Goal: Register for event/course

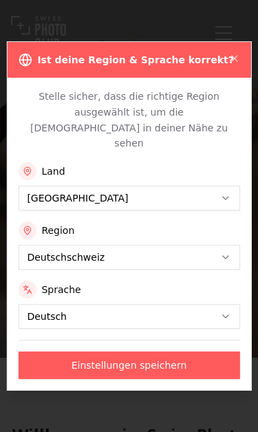
click at [182, 351] on button "Einstellungen speichern" at bounding box center [128, 365] width 221 height 28
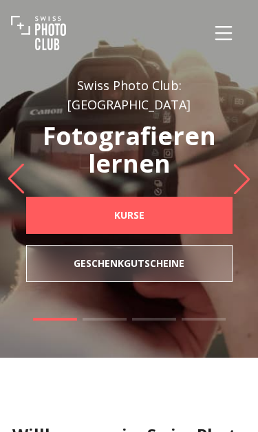
click at [235, 36] on icon "Menu" at bounding box center [223, 33] width 25 height 25
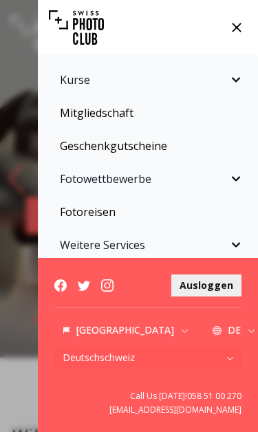
click at [233, 88] on button "Kurse" at bounding box center [148, 80] width 204 height 28
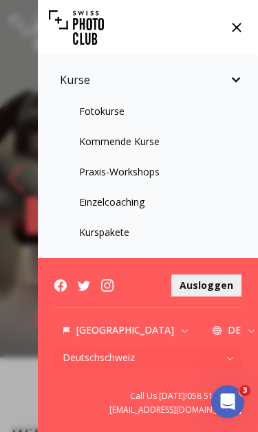
click at [150, 175] on link "Praxis-Workshops" at bounding box center [148, 172] width 204 height 25
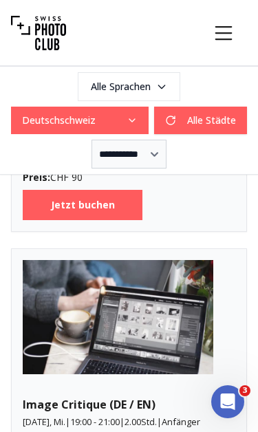
scroll to position [1881, 0]
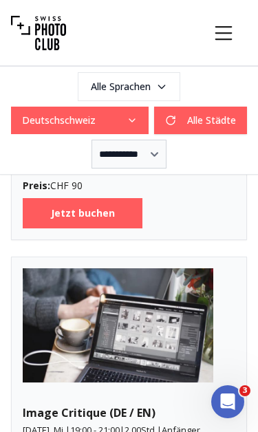
click at [115, 220] on b "Jetzt buchen" at bounding box center [83, 213] width 64 height 14
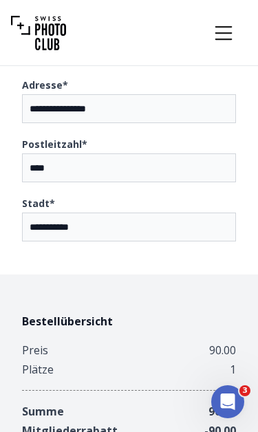
scroll to position [1552, 0]
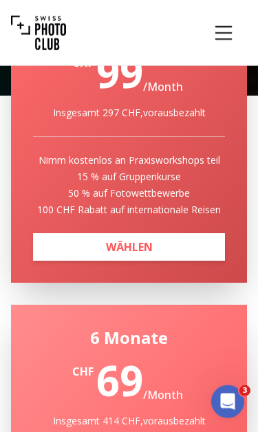
scroll to position [6716, 0]
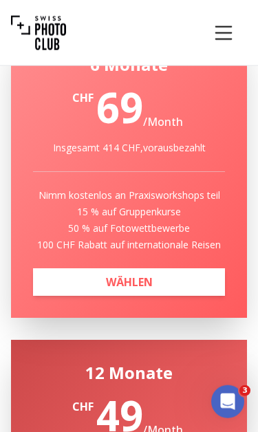
scroll to position [8742, 0]
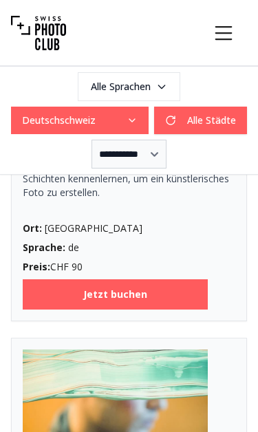
scroll to position [3562, 0]
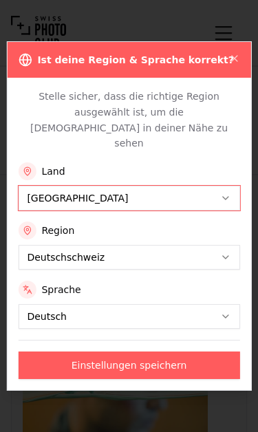
click at [162, 245] on button "Deutschschweiz" at bounding box center [128, 257] width 221 height 25
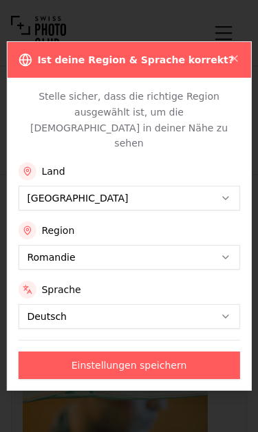
click at [107, 352] on button "Einstellungen speichern" at bounding box center [128, 365] width 221 height 28
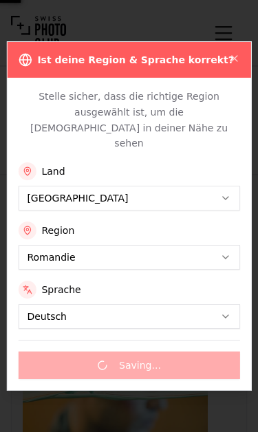
scroll to position [0, 0]
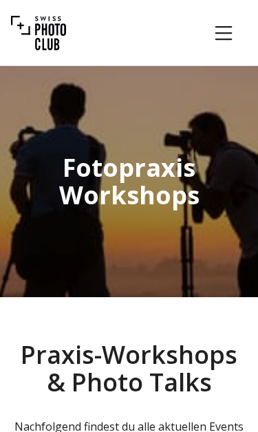
click at [217, 41] on icon "Menu" at bounding box center [223, 33] width 25 height 25
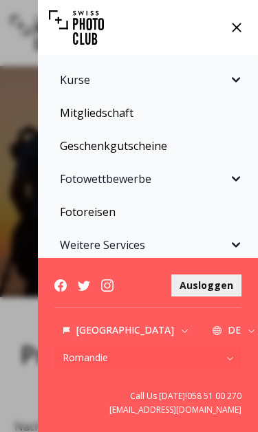
click at [234, 87] on icon "Sidebar" at bounding box center [236, 80] width 17 height 17
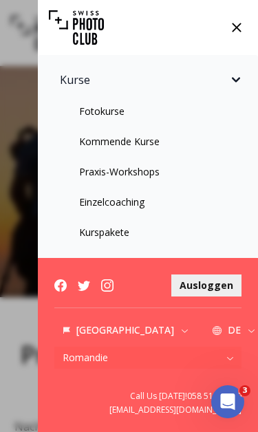
click at [140, 171] on link "Praxis-Workshops" at bounding box center [148, 172] width 204 height 25
click at [136, 182] on link "Praxis-Workshops" at bounding box center [148, 172] width 204 height 25
click at [243, 30] on icon at bounding box center [236, 27] width 21 height 21
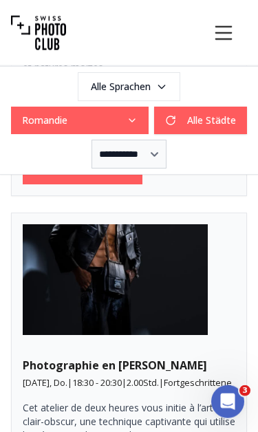
scroll to position [1576, 0]
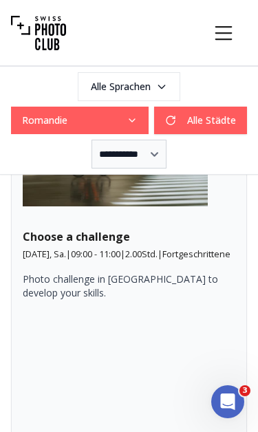
click at [232, 36] on icon "Menu" at bounding box center [223, 33] width 25 height 25
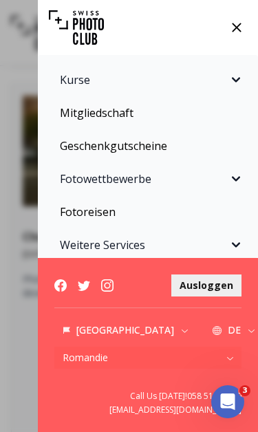
click at [103, 113] on link "Mitgliedschaft" at bounding box center [148, 113] width 204 height 28
